Goal: Task Accomplishment & Management: Manage account settings

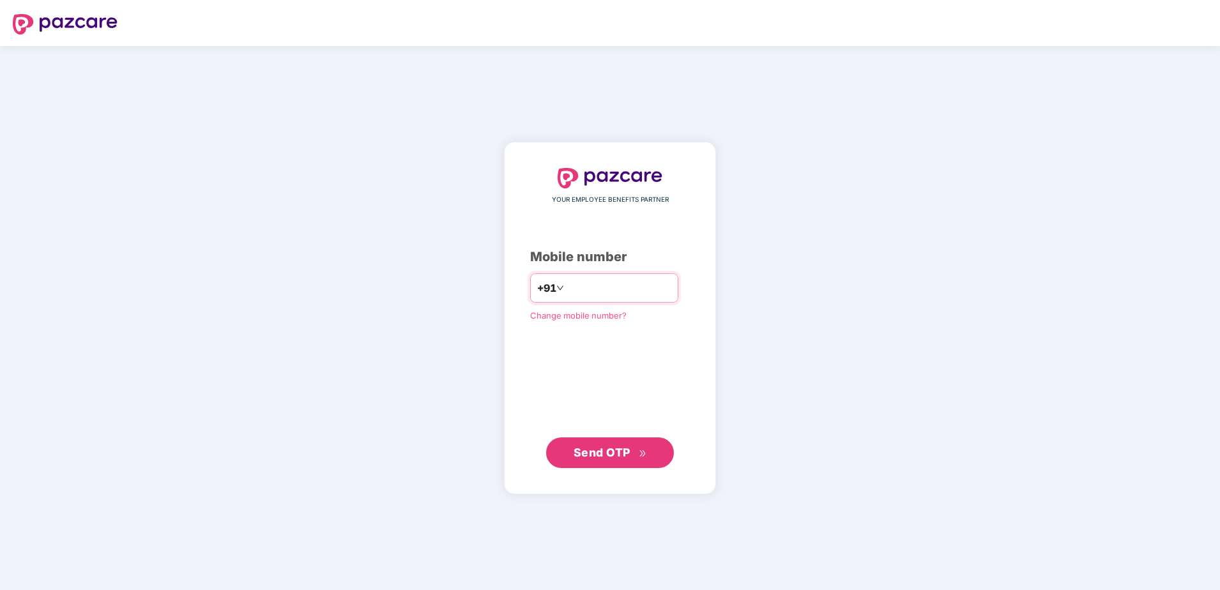
click at [588, 293] on input "number" at bounding box center [619, 288] width 105 height 20
click at [567, 291] on input "**********" at bounding box center [619, 288] width 105 height 20
type input "**********"
click at [586, 452] on span "Send OTP" at bounding box center [602, 451] width 57 height 13
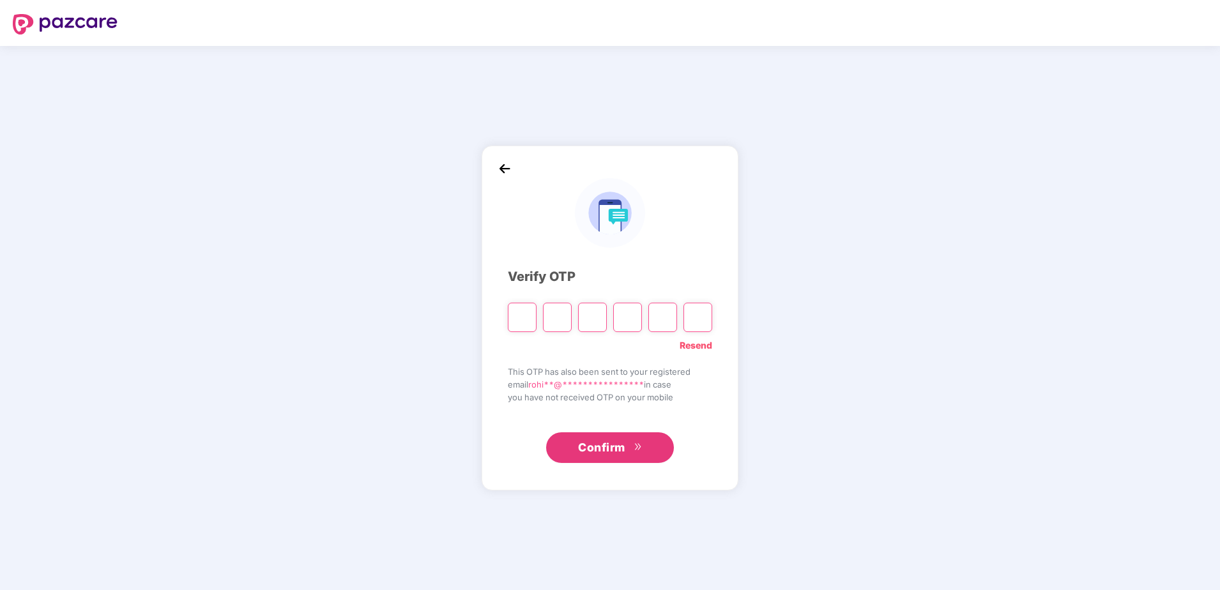
type input "*"
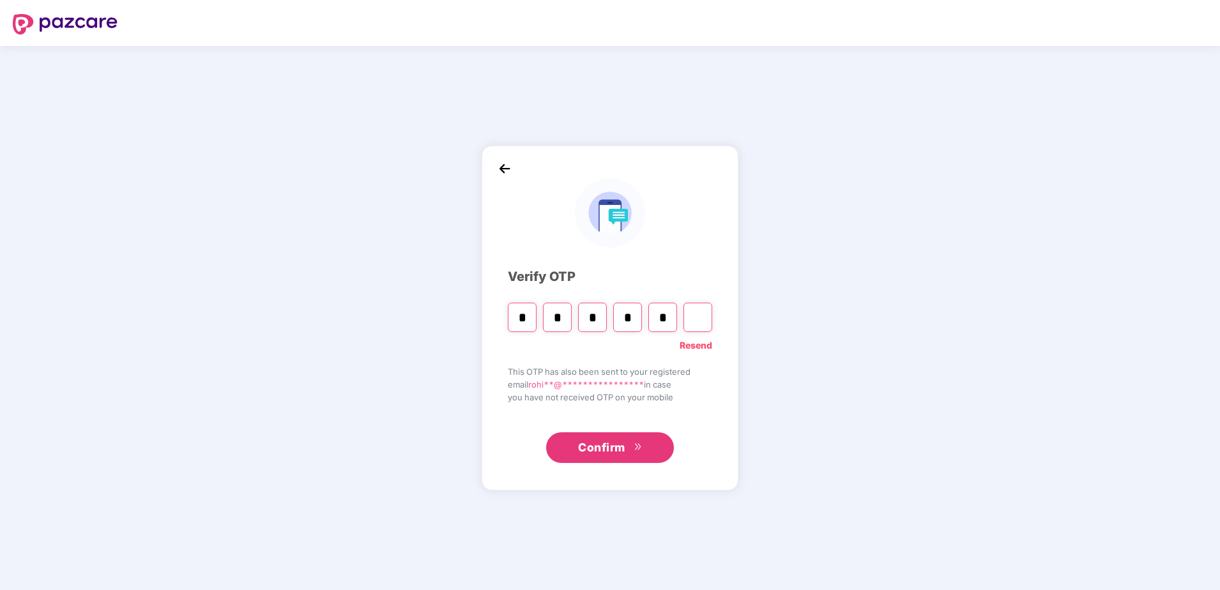
type input "*"
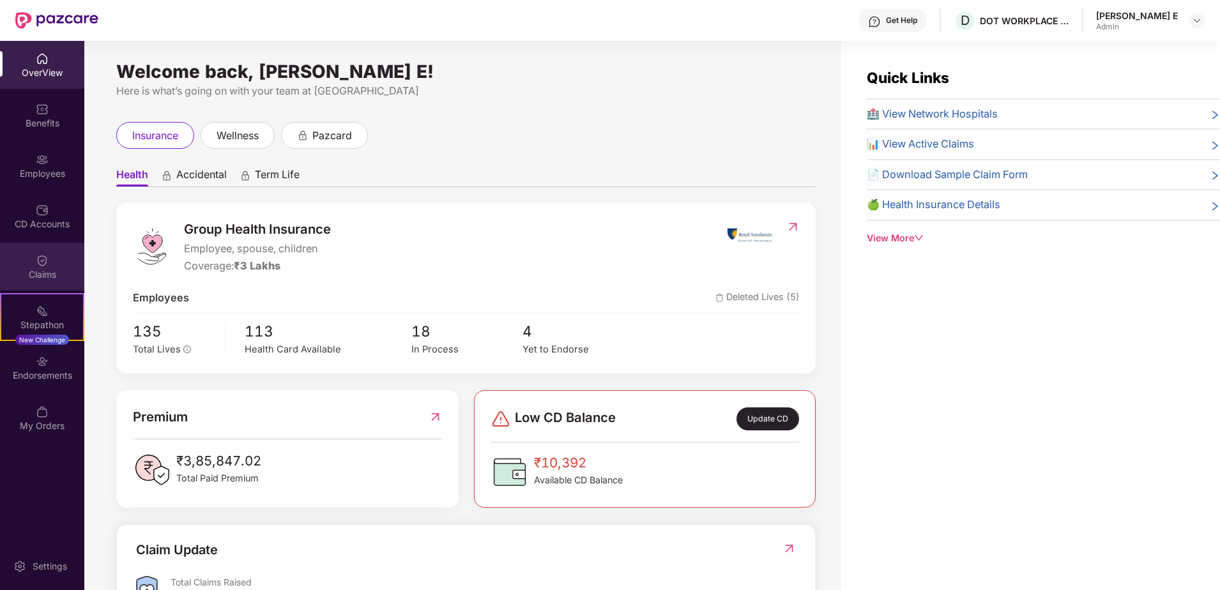
click at [52, 264] on div "Claims" at bounding box center [42, 267] width 84 height 48
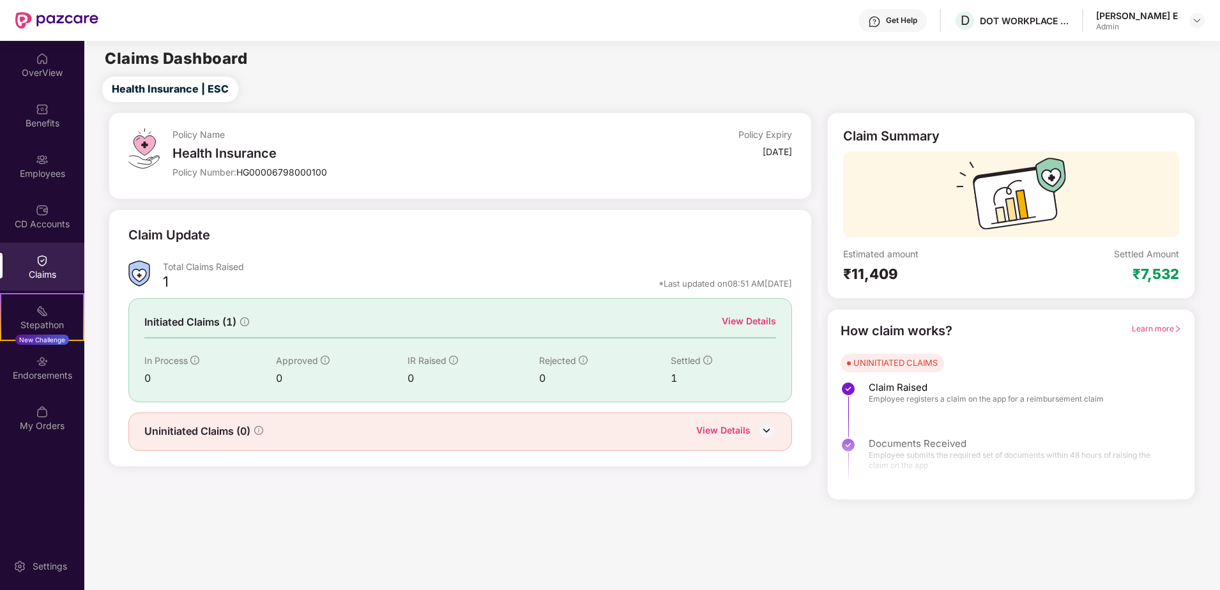
click at [740, 319] on div "View Details" at bounding box center [749, 321] width 54 height 14
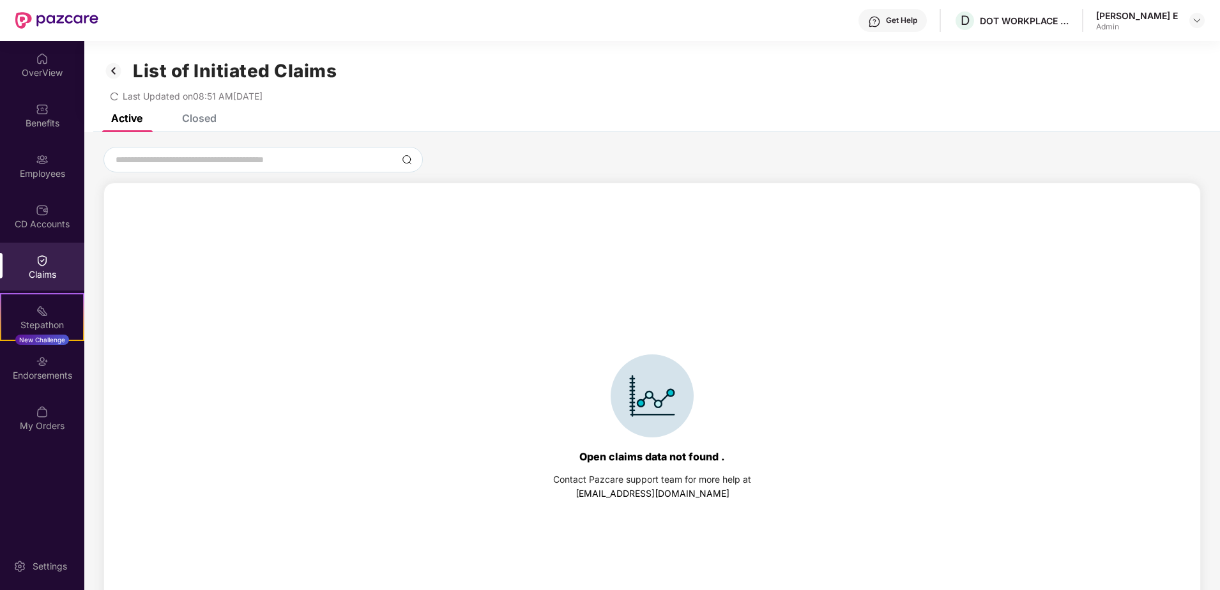
click at [185, 116] on div "Closed" at bounding box center [199, 118] width 34 height 13
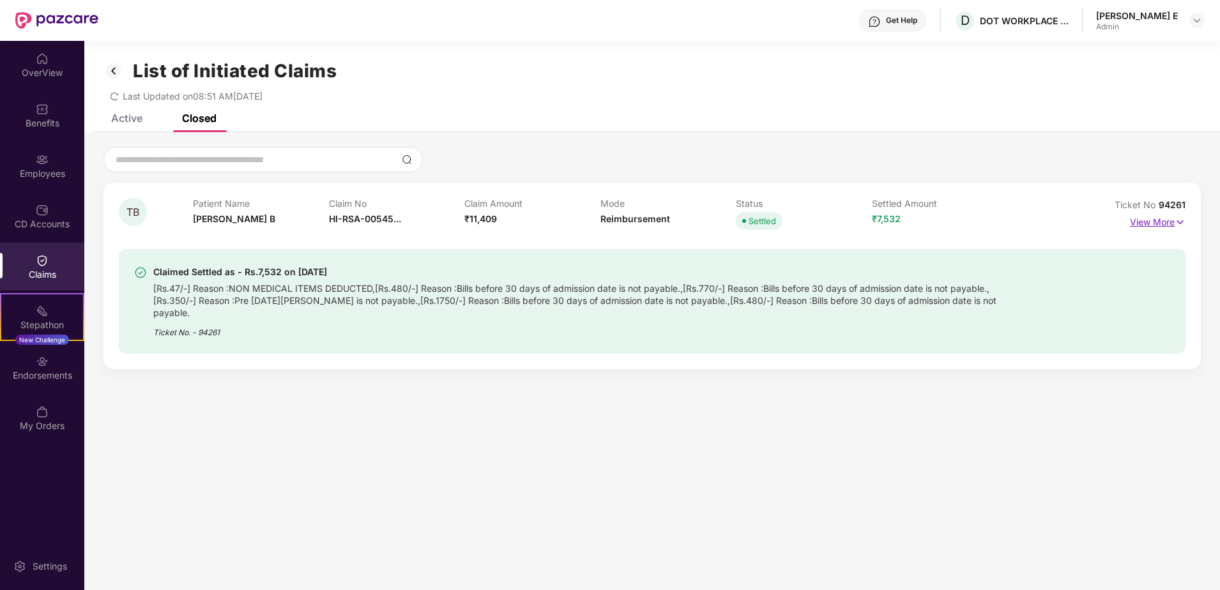
click at [1149, 223] on p "View More" at bounding box center [1158, 220] width 56 height 17
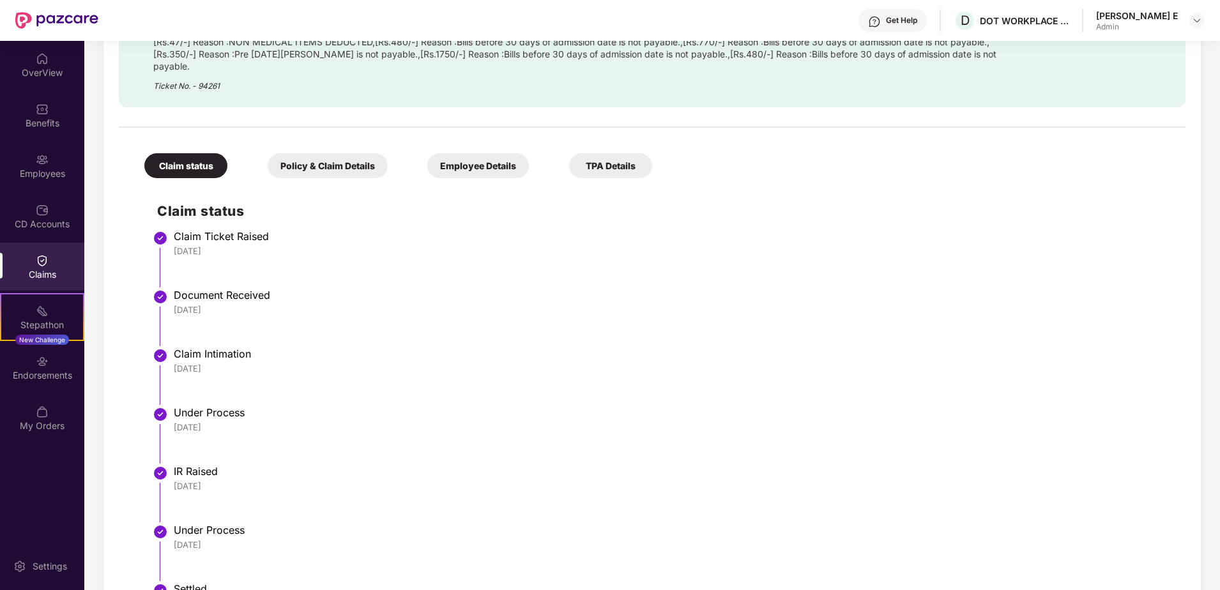
scroll to position [331, 0]
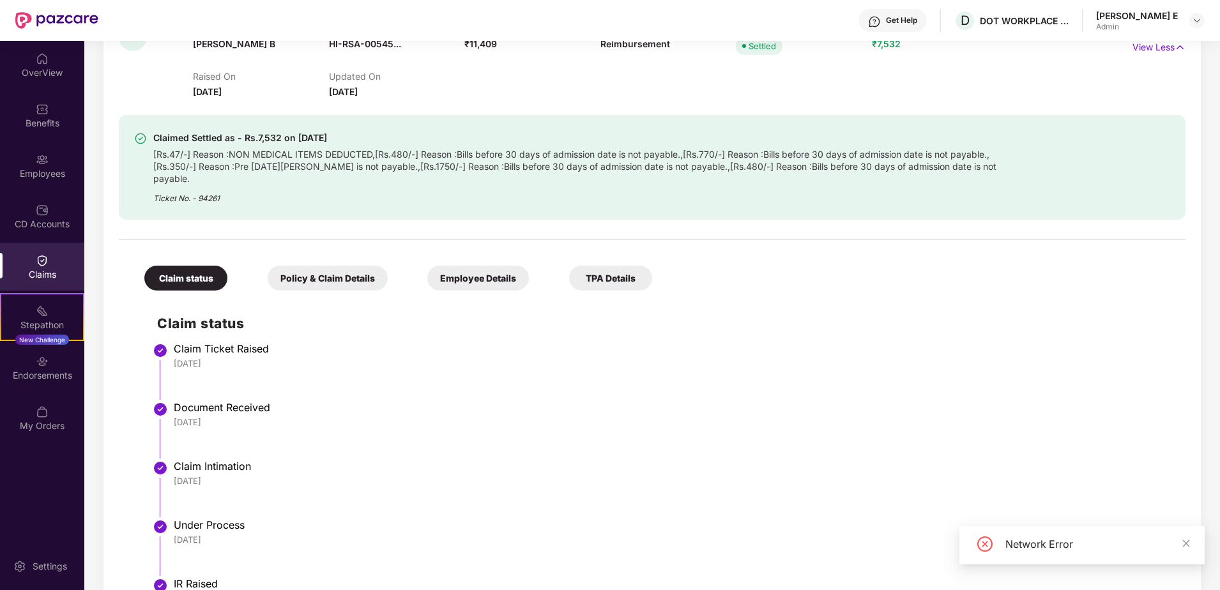
click at [634, 266] on div "TPA Details" at bounding box center [610, 278] width 83 height 25
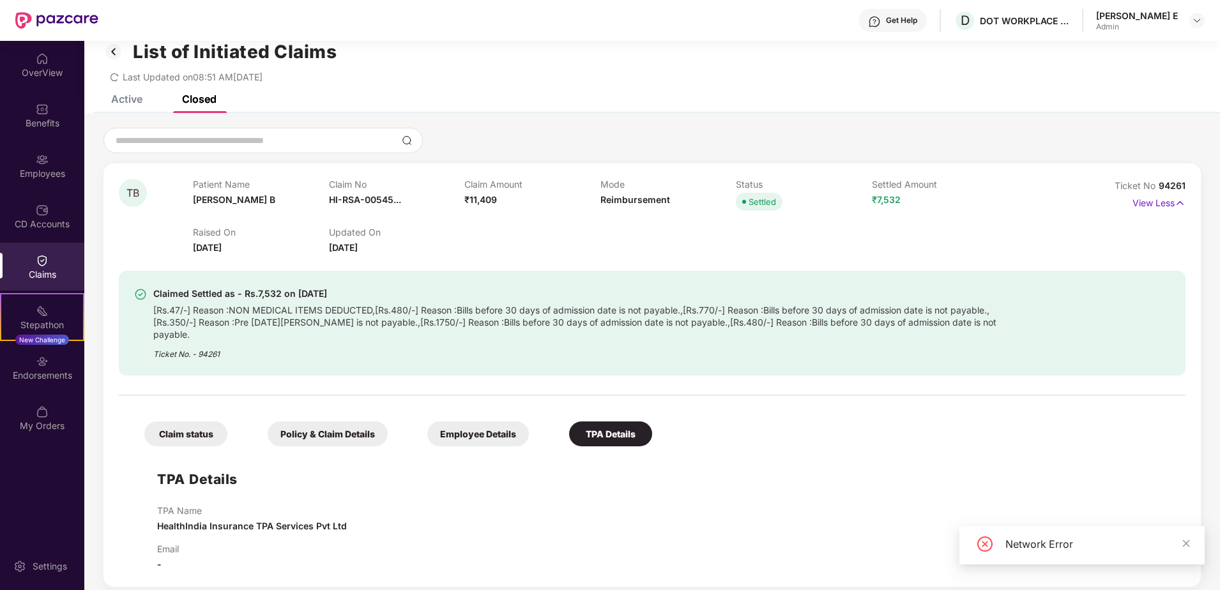
scroll to position [41, 0]
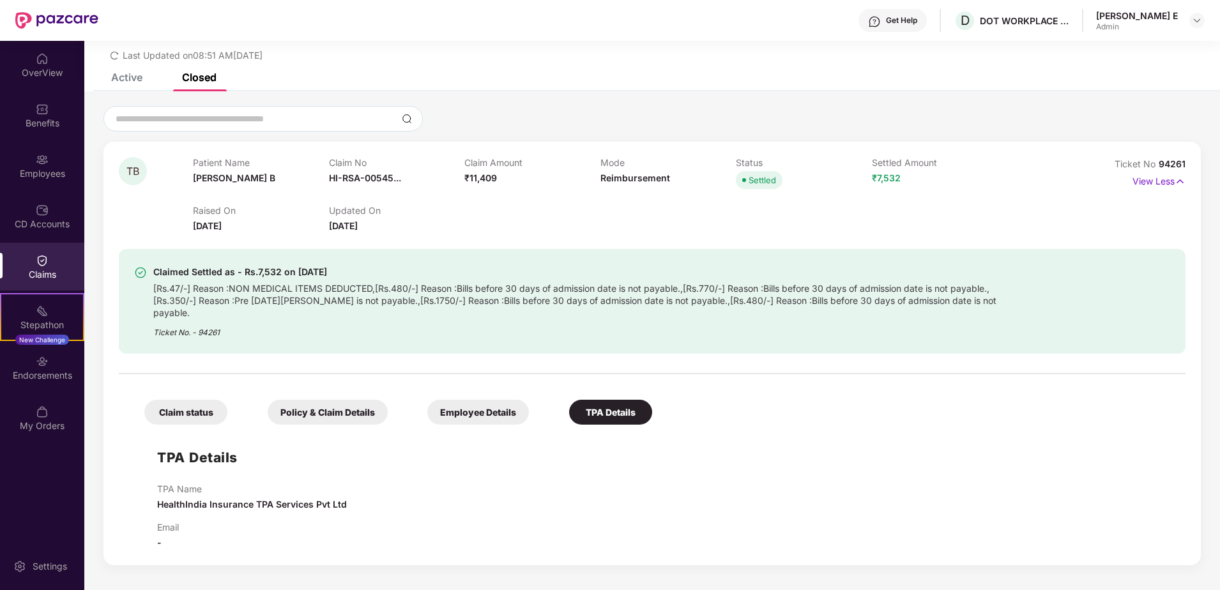
click at [460, 402] on div "Employee Details" at bounding box center [478, 412] width 102 height 25
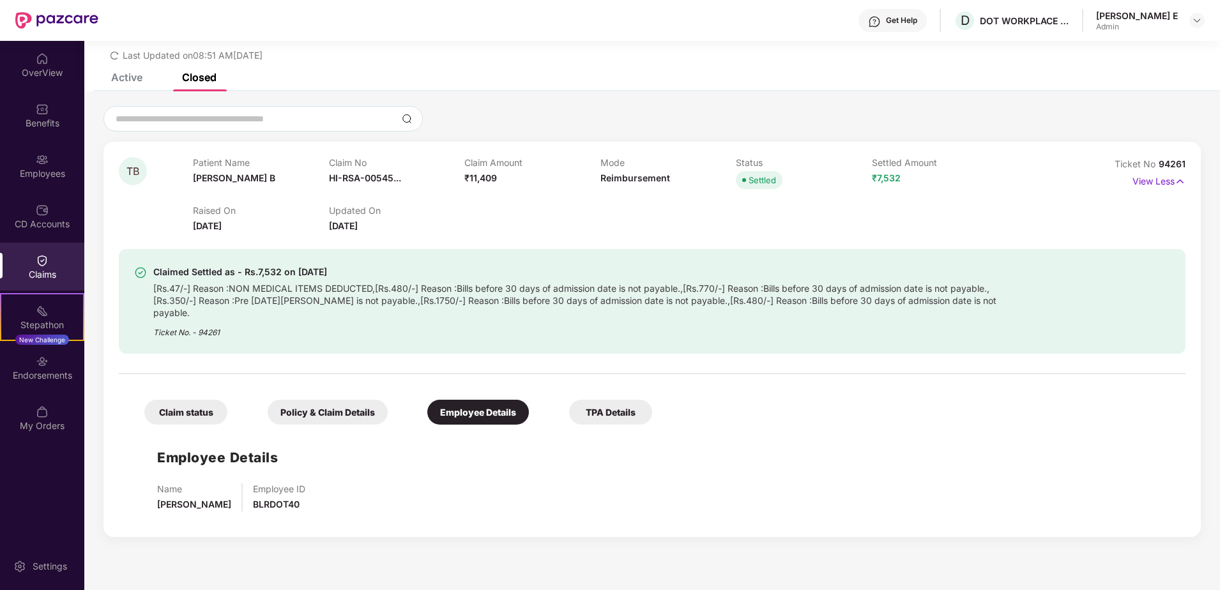
click at [319, 406] on div "Policy & Claim Details" at bounding box center [328, 412] width 120 height 25
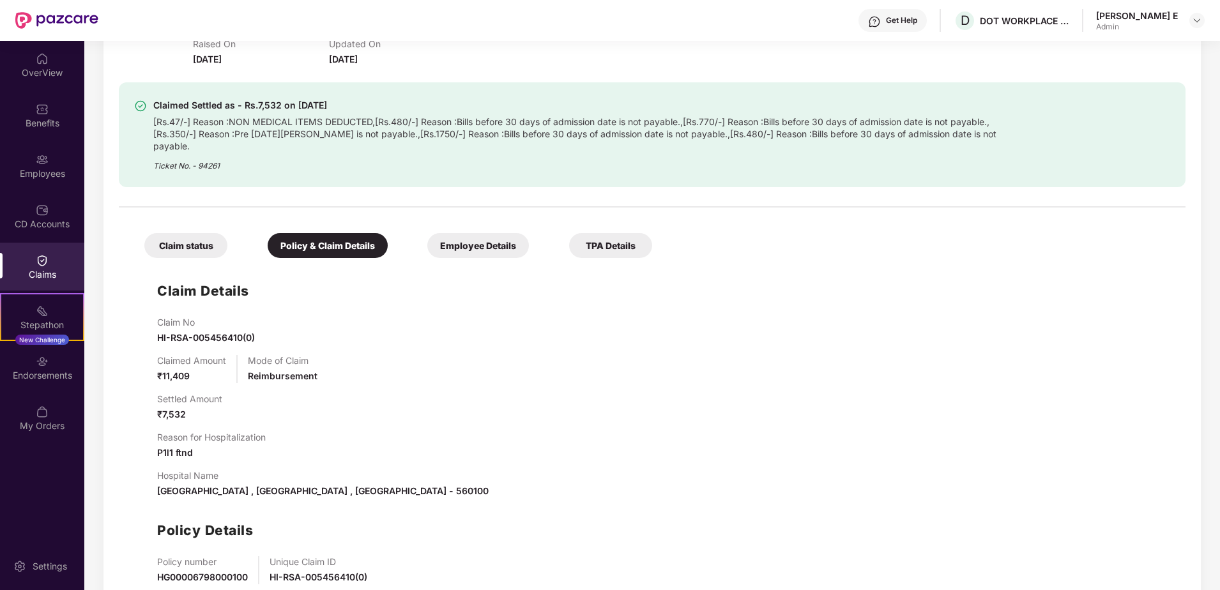
scroll to position [266, 0]
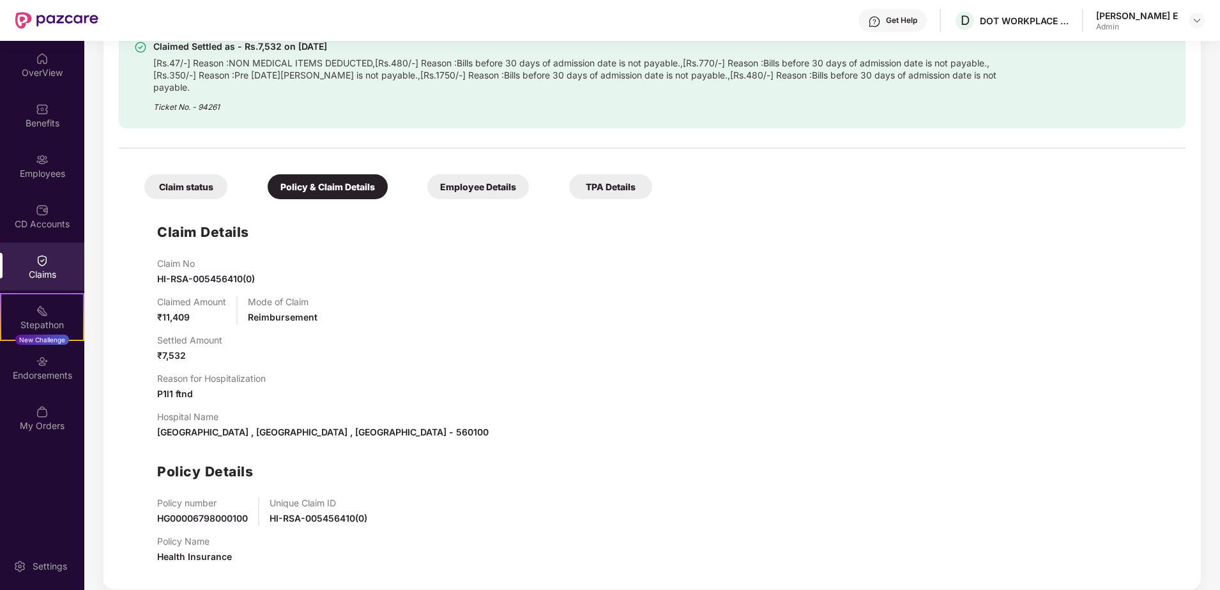
click at [189, 174] on div "Claim status" at bounding box center [185, 186] width 83 height 25
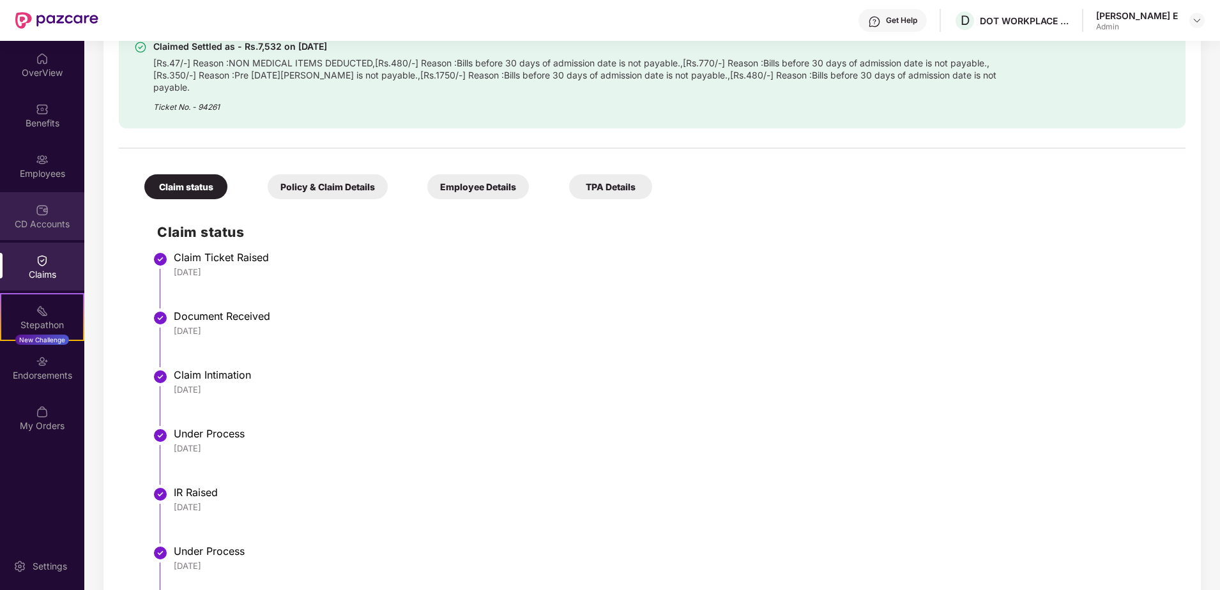
click at [47, 203] on div at bounding box center [42, 209] width 13 height 13
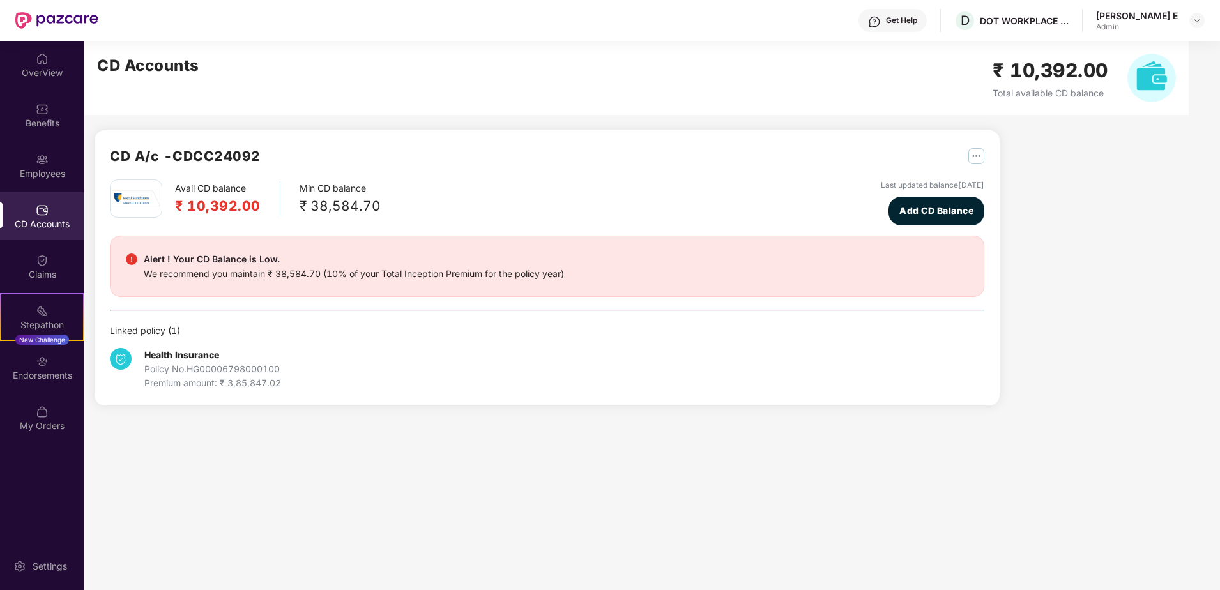
click at [301, 179] on div "CD A/c - CDCC24092" at bounding box center [547, 163] width 875 height 34
click at [33, 161] on div "Employees" at bounding box center [42, 166] width 84 height 48
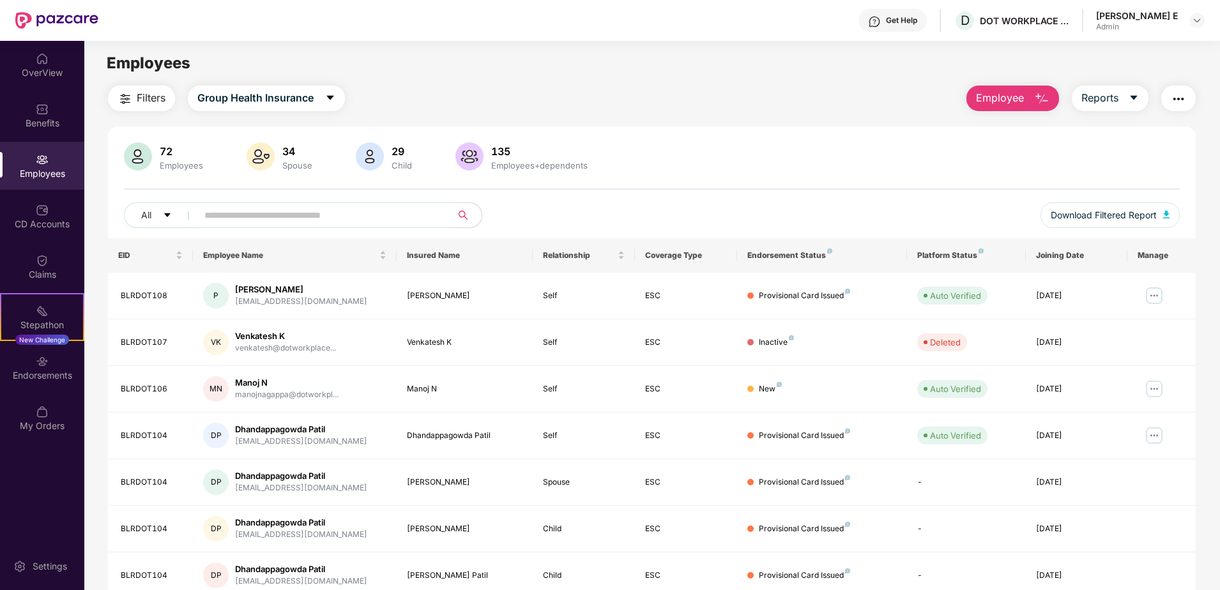
click at [39, 141] on div "OverView Benefits Employees CD Accounts Claims Stepathon New Challenge Endorsem…" at bounding box center [42, 243] width 84 height 404
click at [1036, 98] on img "button" at bounding box center [1041, 98] width 15 height 15
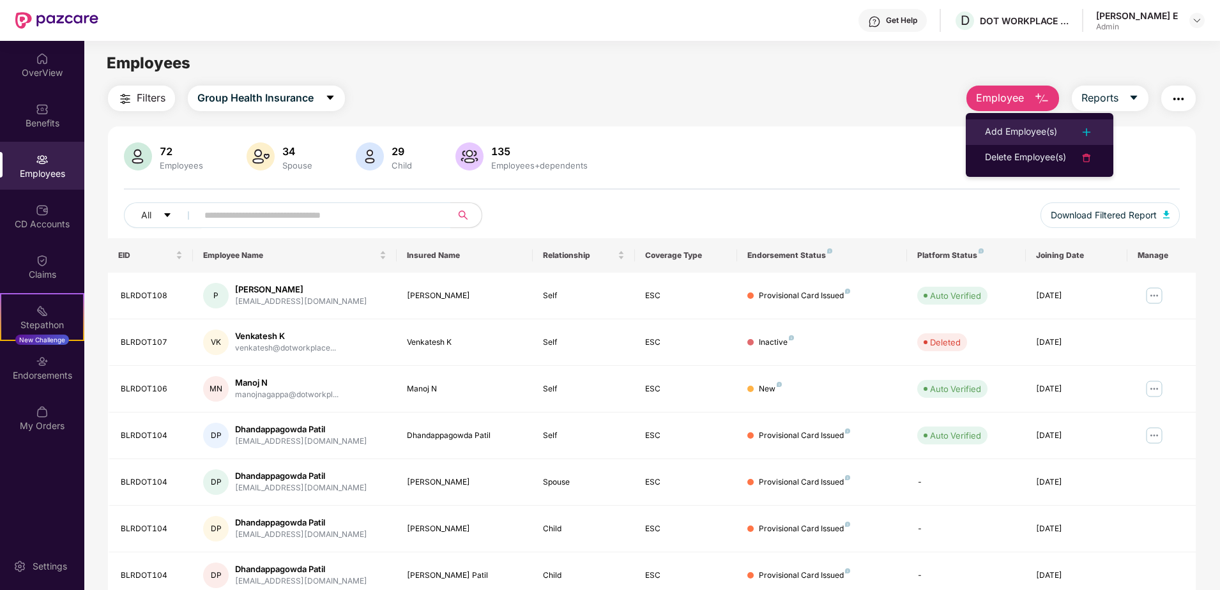
click at [1034, 129] on div "Add Employee(s)" at bounding box center [1021, 132] width 72 height 15
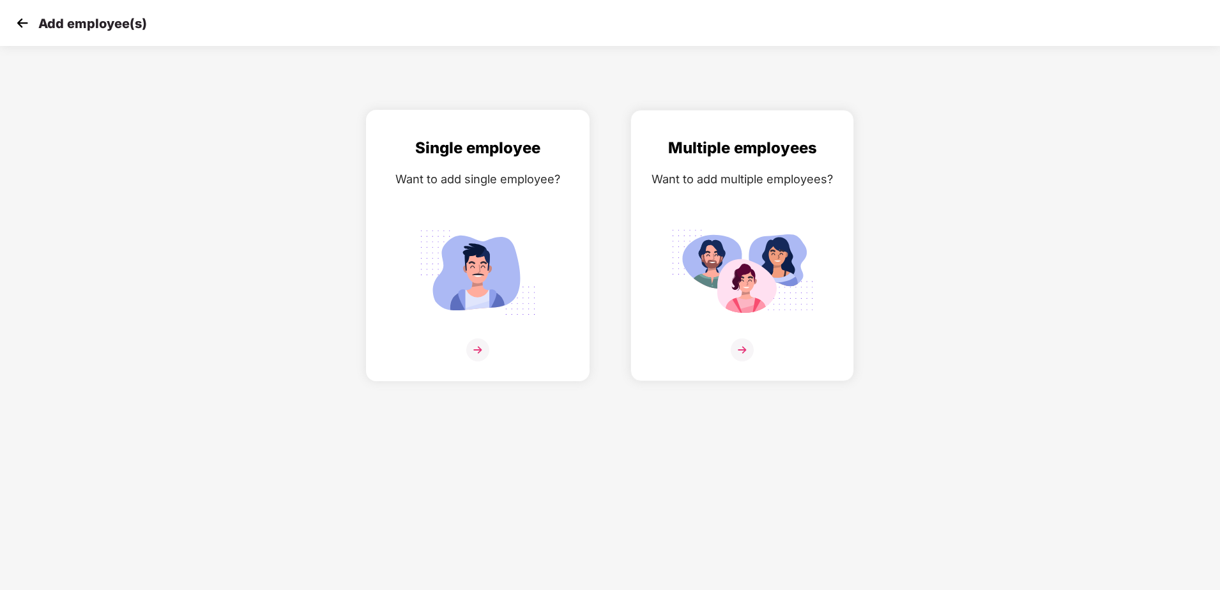
click at [480, 351] on img at bounding box center [477, 350] width 23 height 23
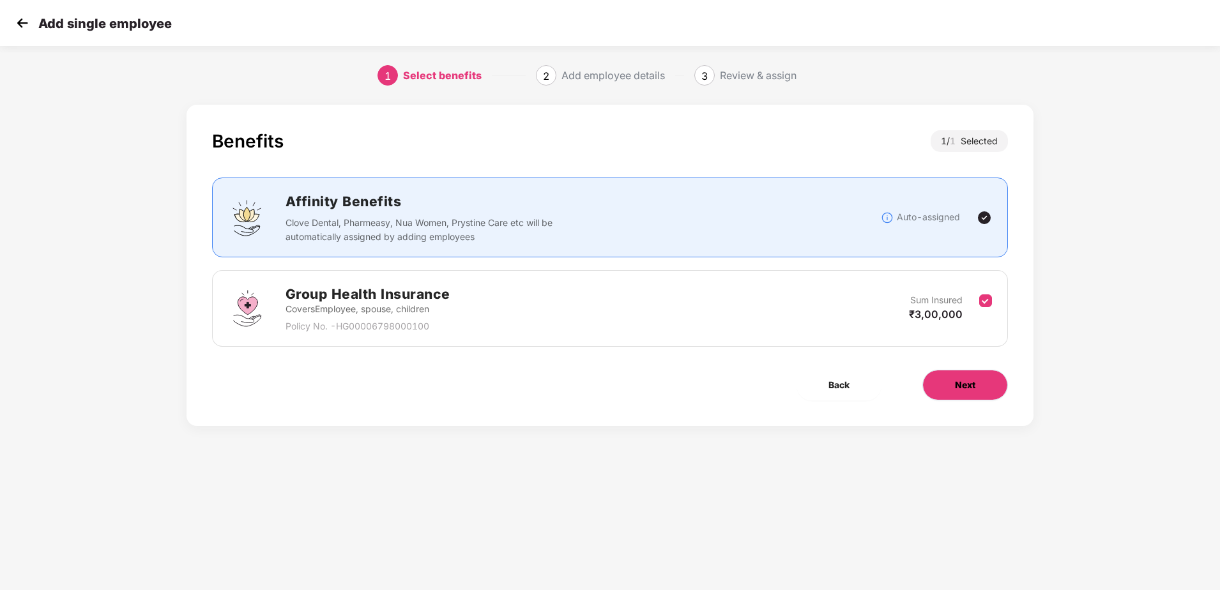
click at [967, 374] on button "Next" at bounding box center [965, 385] width 86 height 31
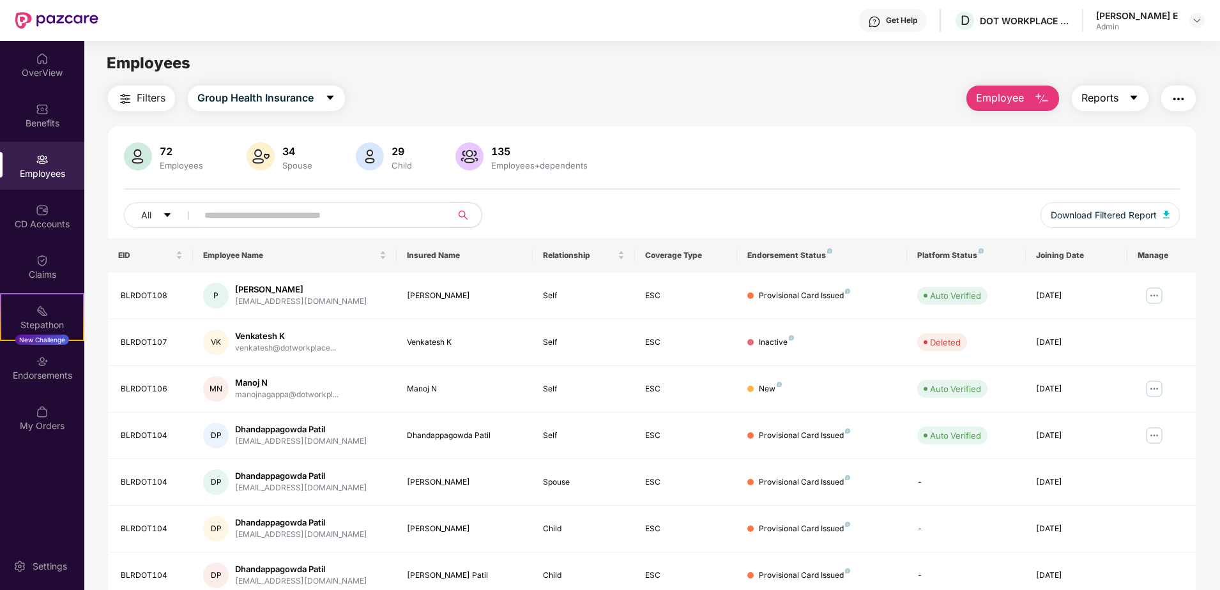
click at [1131, 95] on icon "caret-down" at bounding box center [1134, 98] width 10 height 10
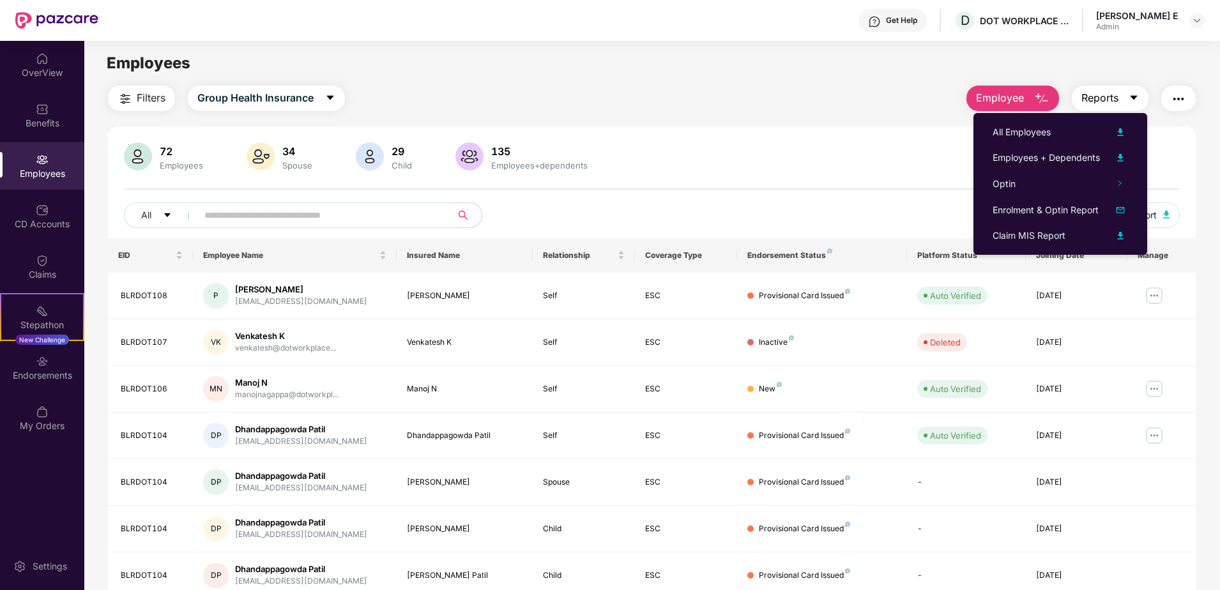
click at [1131, 95] on icon "caret-down" at bounding box center [1134, 98] width 10 height 10
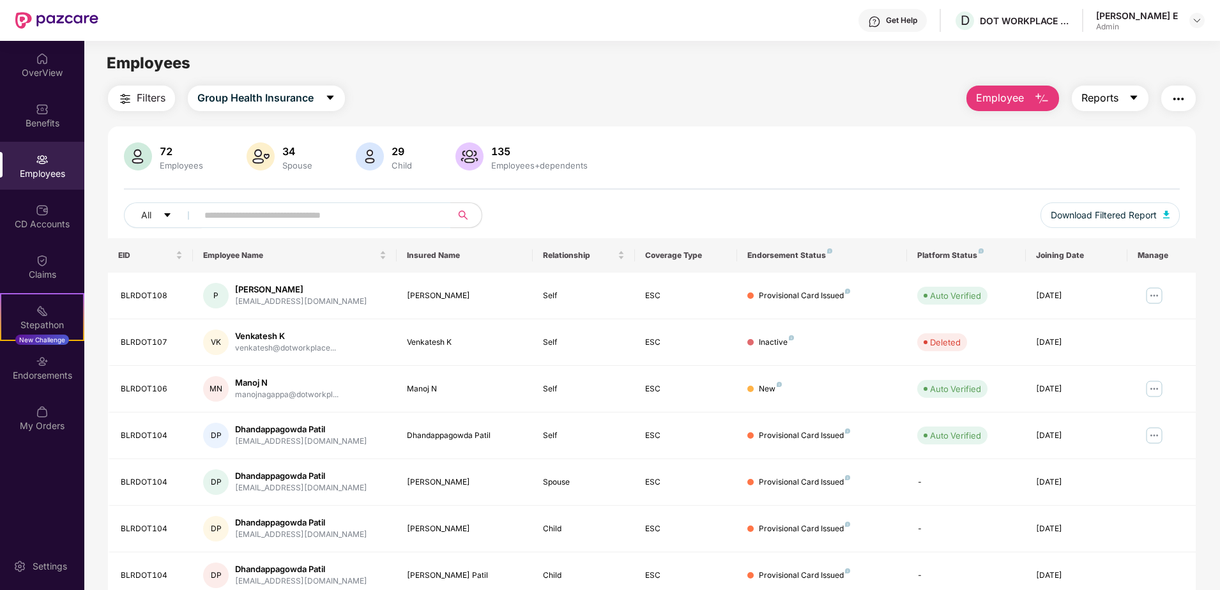
click at [1131, 95] on icon "caret-down" at bounding box center [1134, 98] width 10 height 10
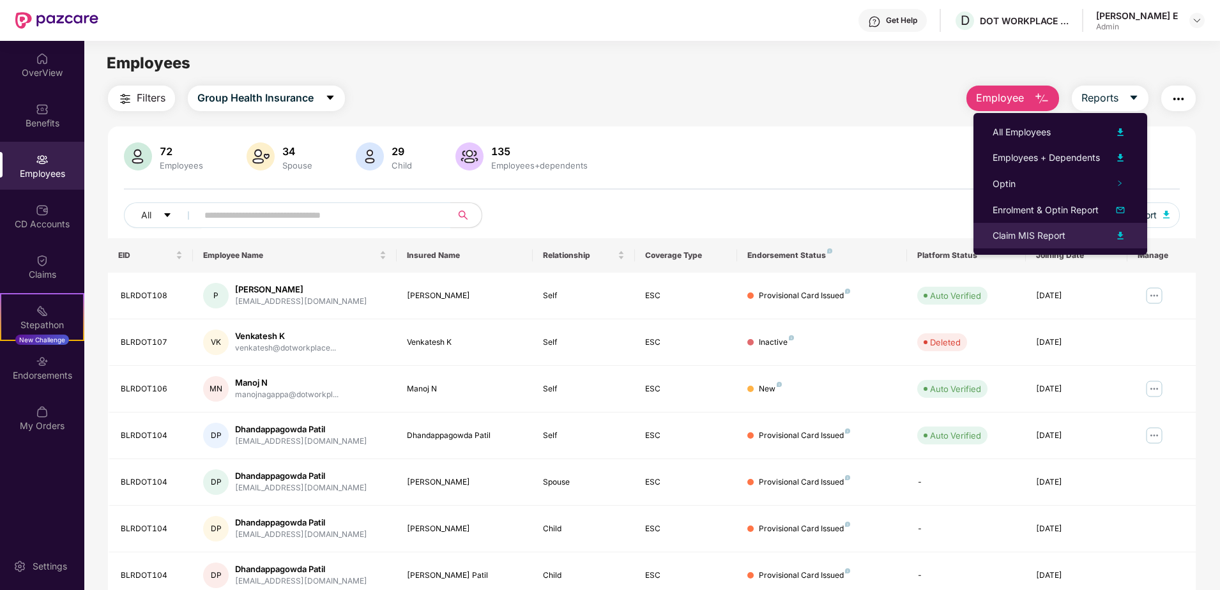
click at [1046, 232] on div "Claim MIS Report" at bounding box center [1029, 236] width 73 height 14
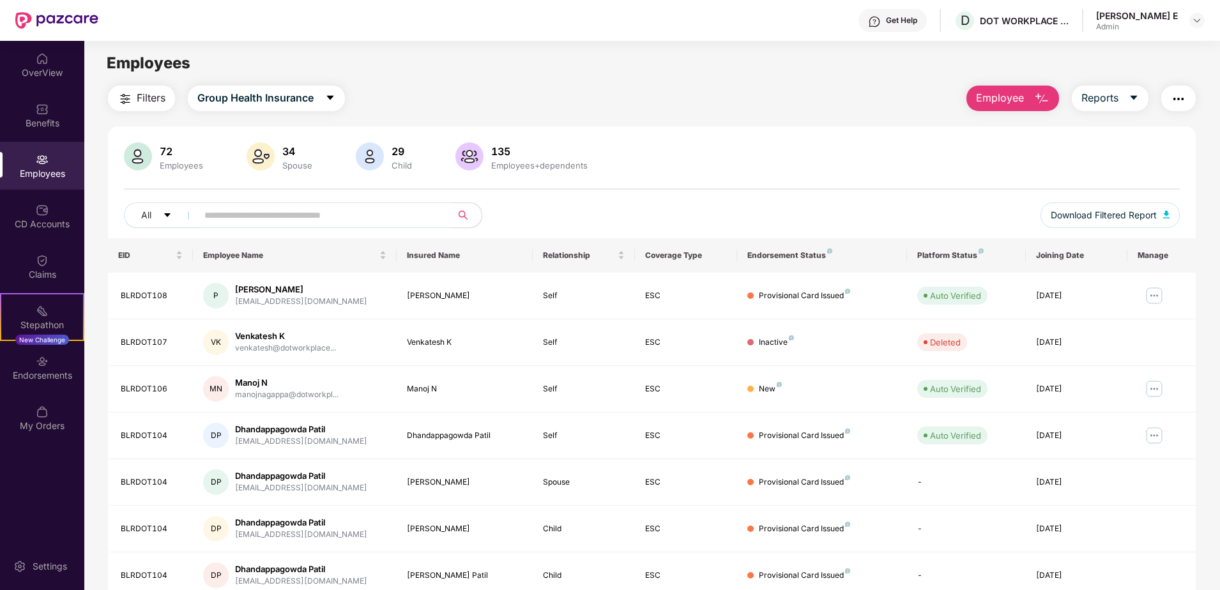
click at [797, 143] on div "72 Employees 34 Spouse 29 Child [DEMOGRAPHIC_DATA] Employees+dependents" at bounding box center [652, 157] width 1056 height 31
click at [27, 118] on div "Benefits" at bounding box center [42, 123] width 84 height 13
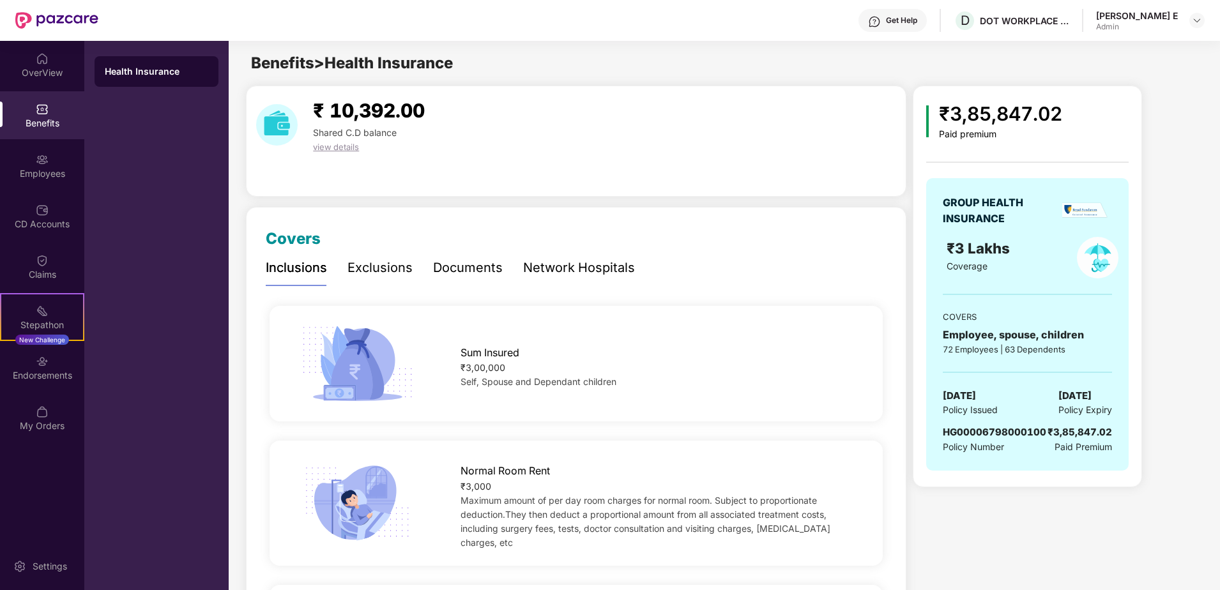
click at [359, 177] on div "₹ 10,392.00 Shared C.D balance view details" at bounding box center [576, 141] width 660 height 111
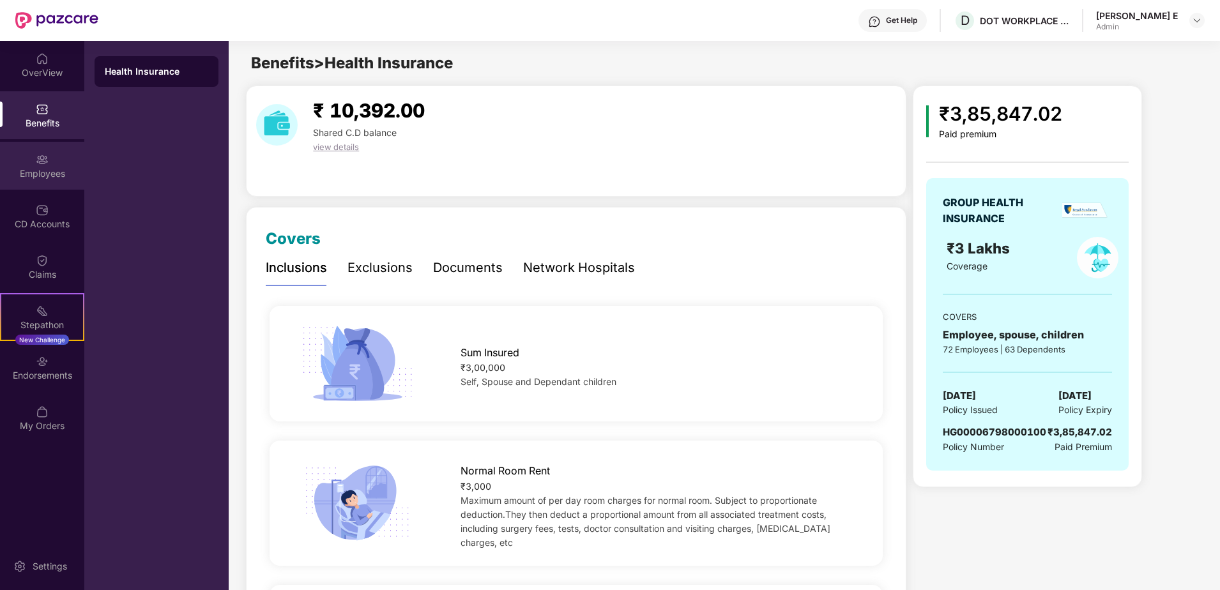
click at [47, 164] on img at bounding box center [42, 159] width 13 height 13
